Goal: Information Seeking & Learning: Find specific fact

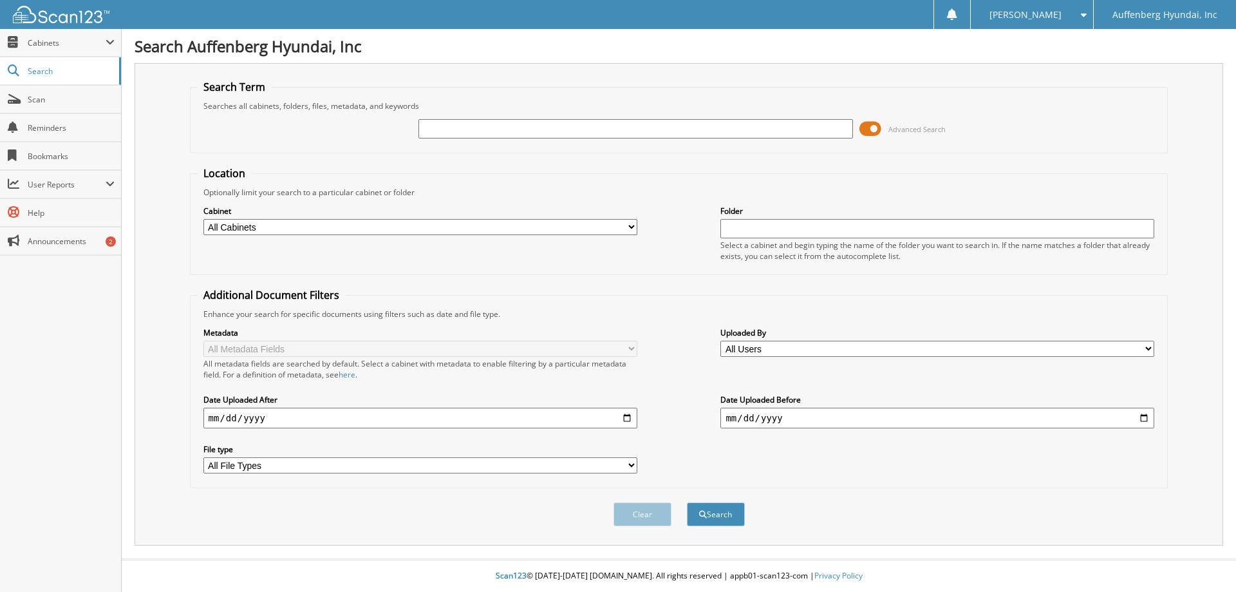
click at [437, 131] on input "text" at bounding box center [635, 128] width 434 height 19
type input "308256"
click at [687, 502] on button "Search" at bounding box center [716, 514] width 58 height 24
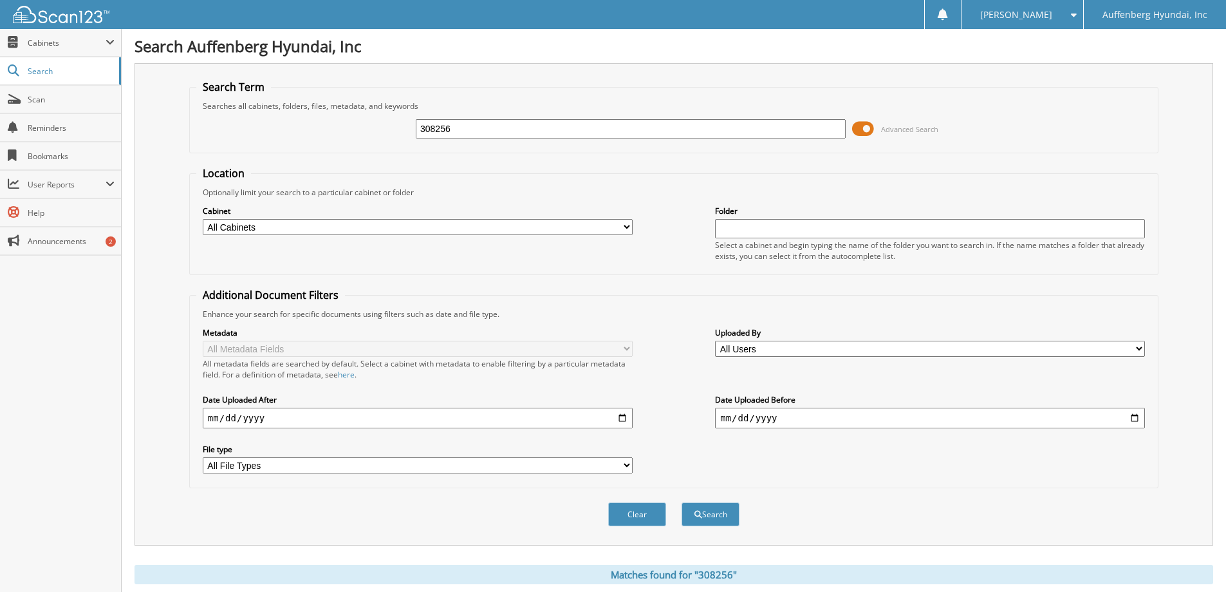
click at [624, 420] on input "date" at bounding box center [418, 418] width 430 height 21
click at [305, 421] on input "date" at bounding box center [418, 418] width 430 height 21
click at [623, 420] on input "date" at bounding box center [418, 418] width 430 height 21
type input "[DATE]"
click at [704, 520] on button "Search" at bounding box center [711, 514] width 58 height 24
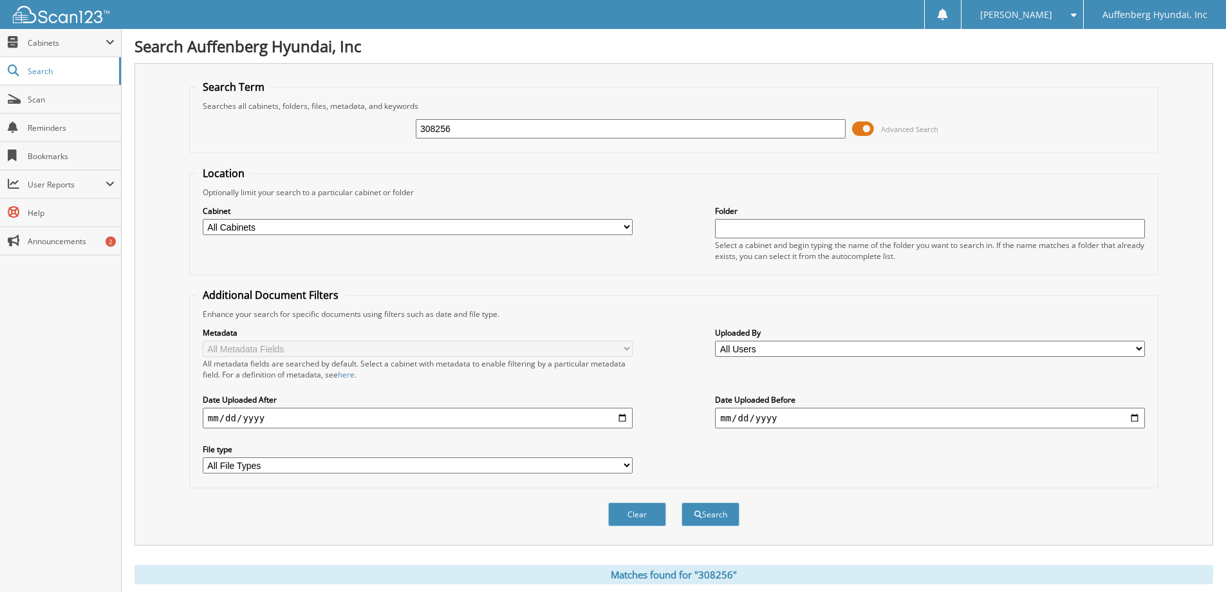
click at [871, 130] on span at bounding box center [863, 128] width 22 height 19
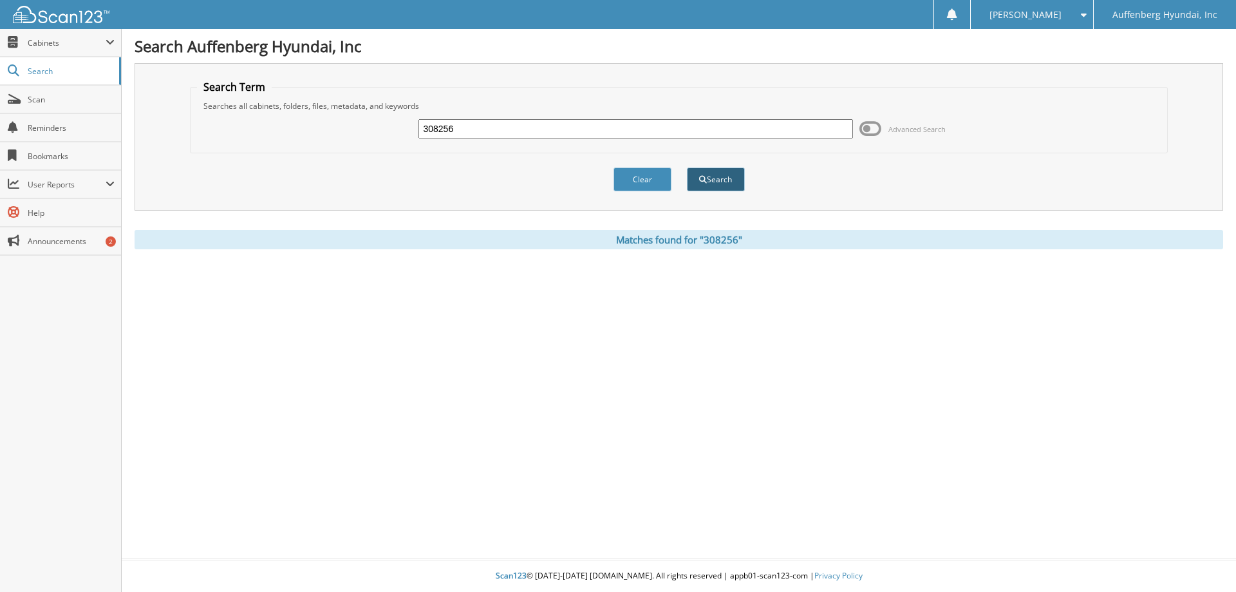
click at [715, 182] on button "Search" at bounding box center [716, 179] width 58 height 24
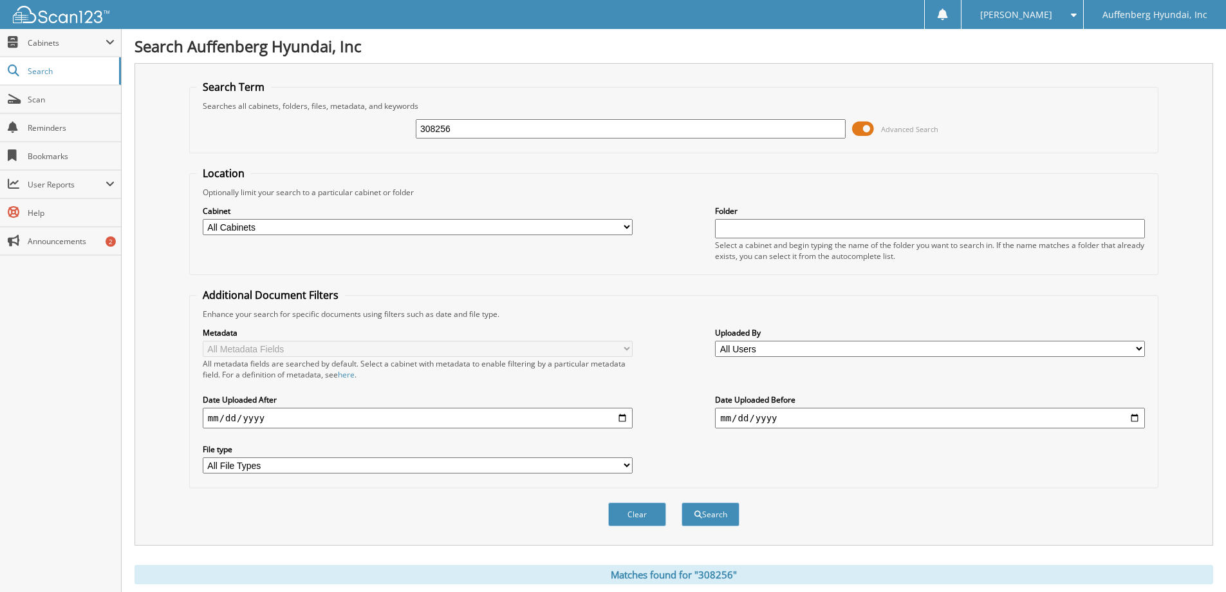
click at [729, 229] on input "text" at bounding box center [930, 228] width 430 height 19
type input "2018"
click at [707, 513] on button "Search" at bounding box center [711, 514] width 58 height 24
click at [453, 131] on input "308256" at bounding box center [631, 128] width 430 height 19
type input "3"
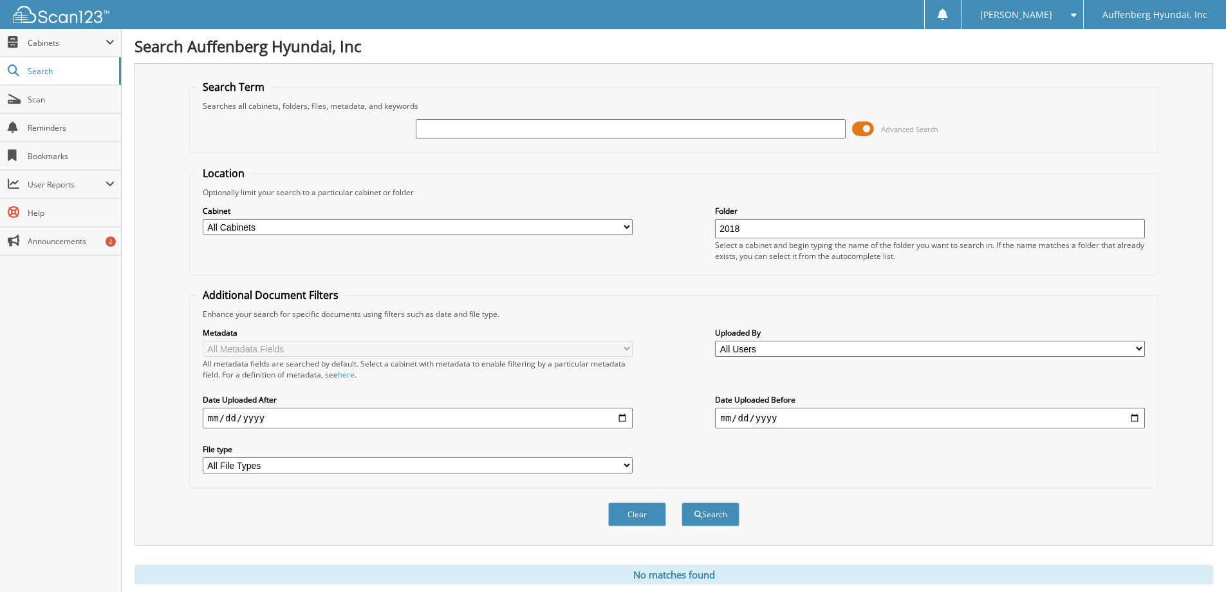
click at [1134, 420] on input "date" at bounding box center [930, 418] width 430 height 21
type input "[DATE]"
click at [994, 278] on div "Location Optionally limit your search to a particular cabinet or folder Cabinet…" at bounding box center [674, 327] width 970 height 322
click at [803, 351] on select "All Users Aaron Lucas Alyssa Diehl Amanda Boshkoff Amanda Campbell Amber Hawkey…" at bounding box center [930, 349] width 430 height 16
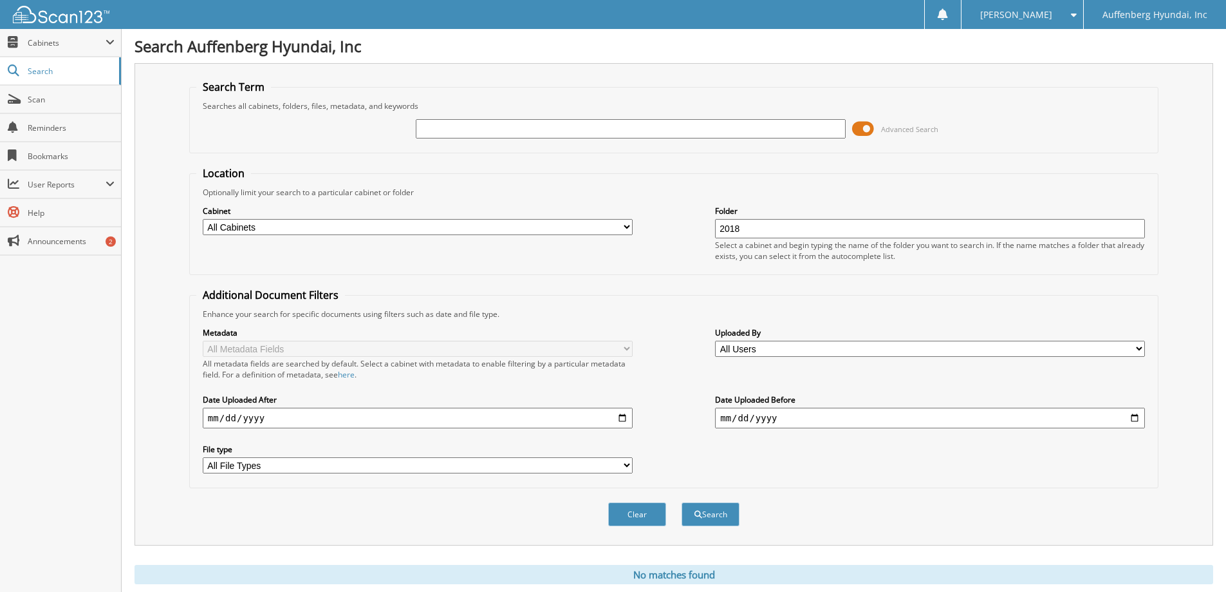
click at [281, 467] on select "All File Types CSV DOC DOCX MHT PDF WEBP XLS" at bounding box center [418, 465] width 430 height 16
click at [709, 514] on button "Search" at bounding box center [711, 514] width 58 height 24
click at [435, 128] on input "text" at bounding box center [631, 128] width 430 height 19
type input "2018"
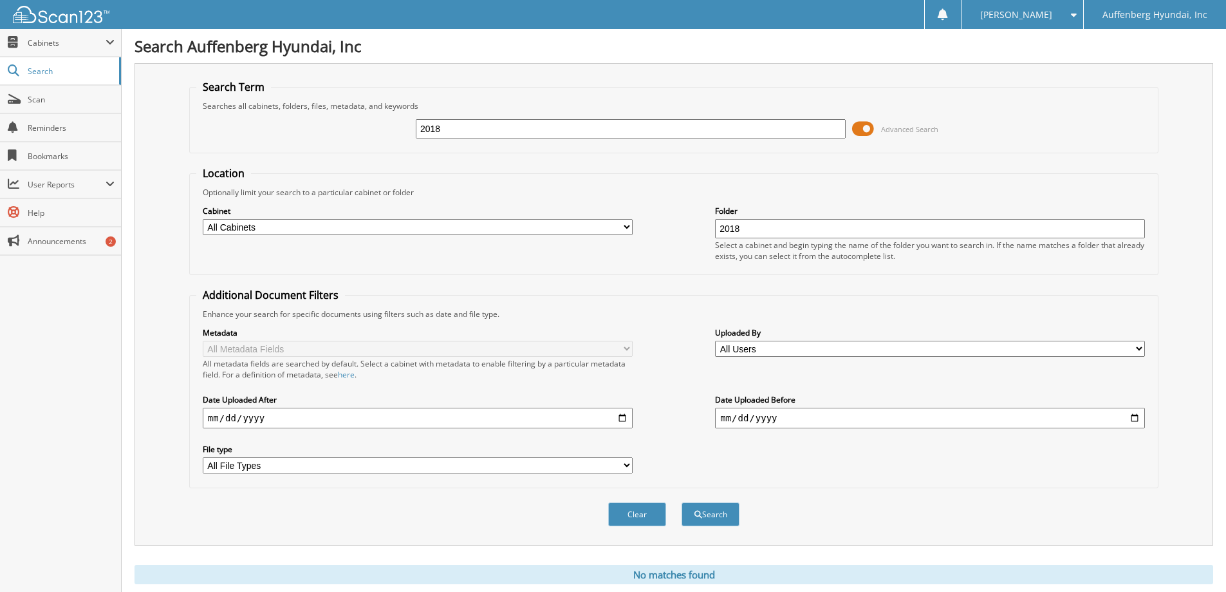
click at [682, 502] on button "Search" at bounding box center [711, 514] width 58 height 24
click at [39, 41] on span "Cabinets" at bounding box center [67, 42] width 78 height 11
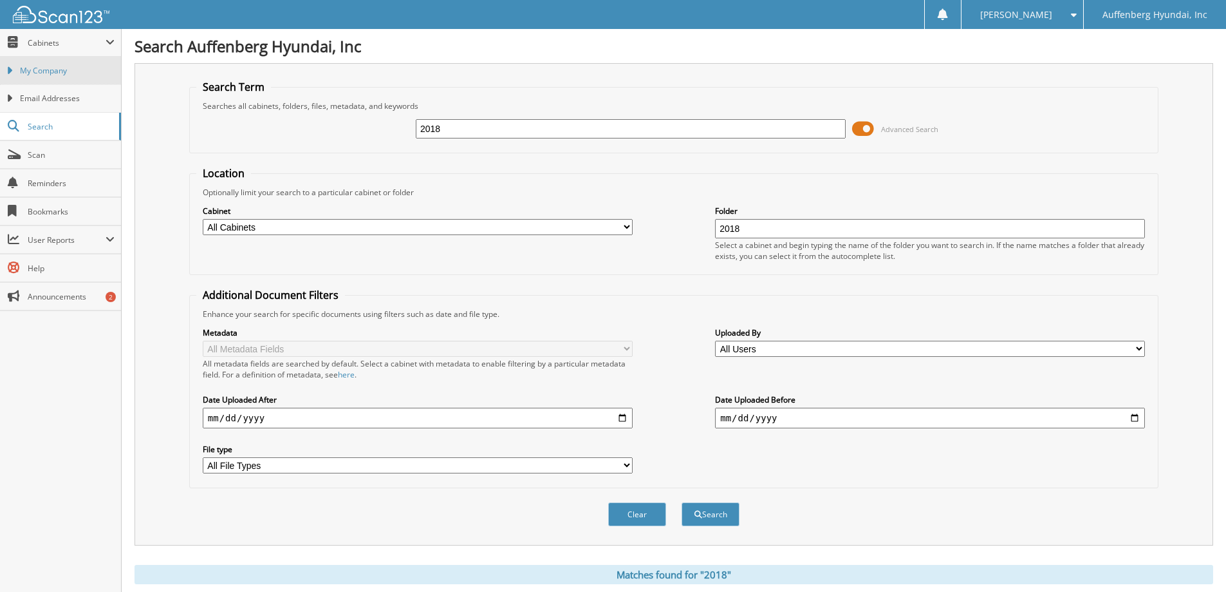
click at [52, 69] on span "My Company" at bounding box center [67, 71] width 95 height 12
